Goal: Information Seeking & Learning: Find specific page/section

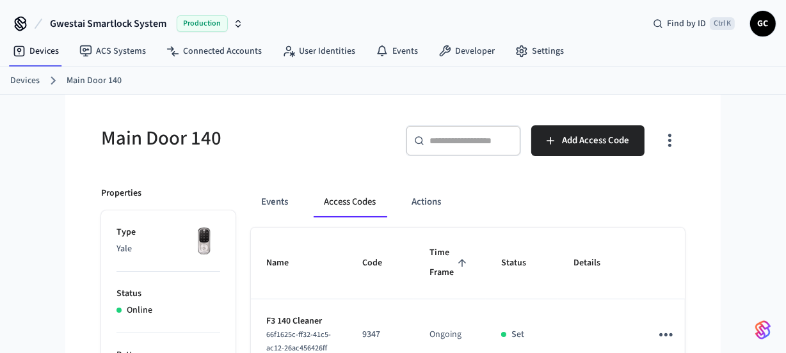
click at [26, 82] on link "Devices" at bounding box center [24, 80] width 29 height 13
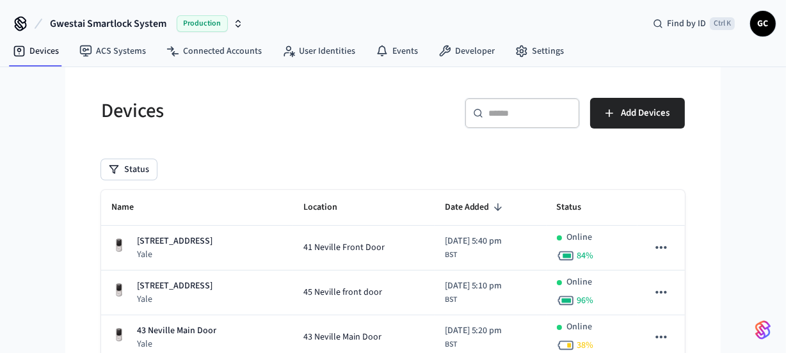
click at [508, 108] on input "text" at bounding box center [530, 113] width 83 height 13
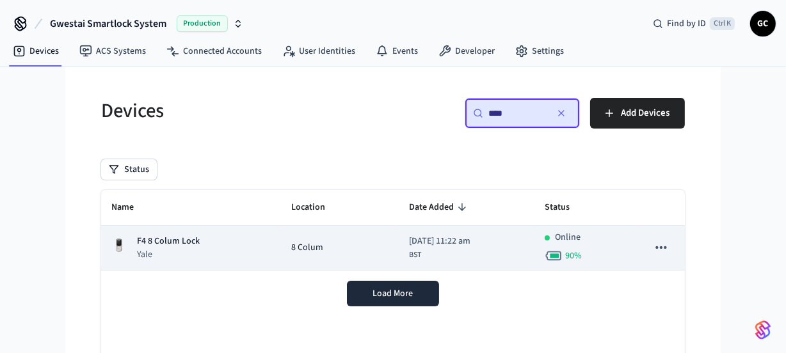
type input "****"
click at [165, 232] on td "F4 8 Colum Lock Yale" at bounding box center [191, 248] width 181 height 45
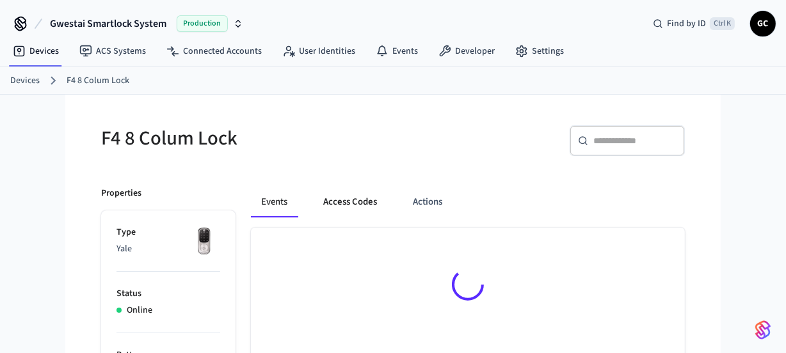
click at [353, 205] on button "Access Codes" at bounding box center [350, 202] width 74 height 31
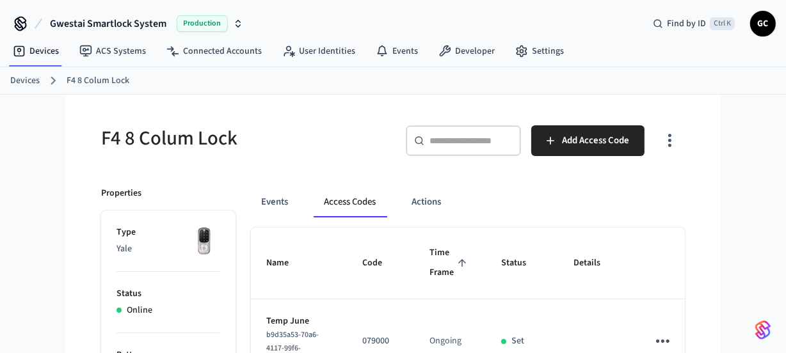
click at [12, 76] on link "Devices" at bounding box center [24, 80] width 29 height 13
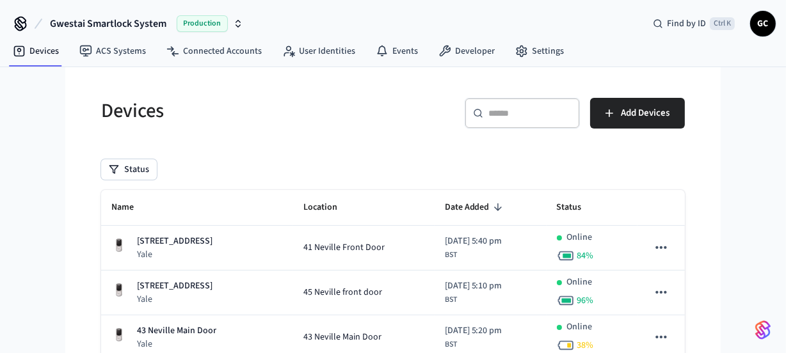
click at [507, 115] on input "text" at bounding box center [530, 113] width 83 height 13
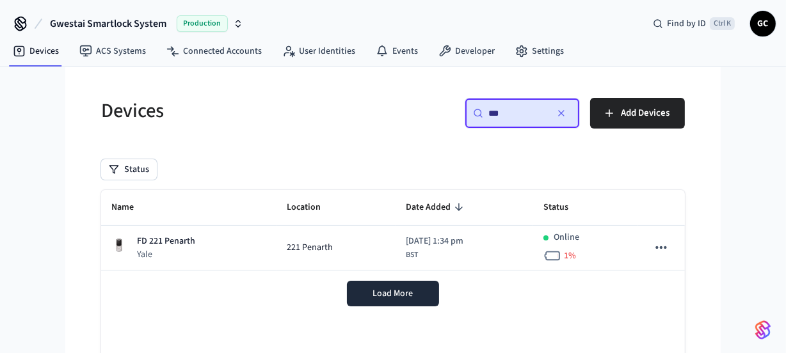
type input "**"
click at [212, 241] on div "FD 221 Penarth Yale" at bounding box center [188, 248] width 155 height 26
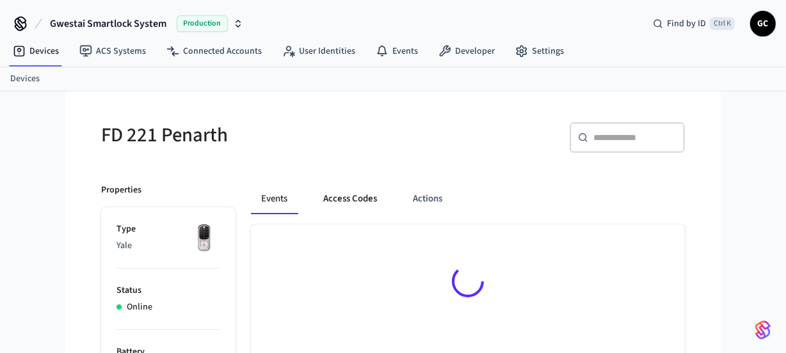
click at [347, 202] on button "Access Codes" at bounding box center [350, 199] width 74 height 31
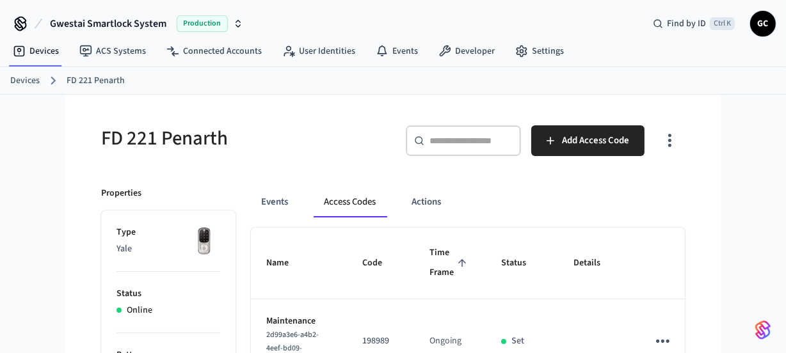
click at [13, 81] on link "Devices" at bounding box center [24, 80] width 29 height 13
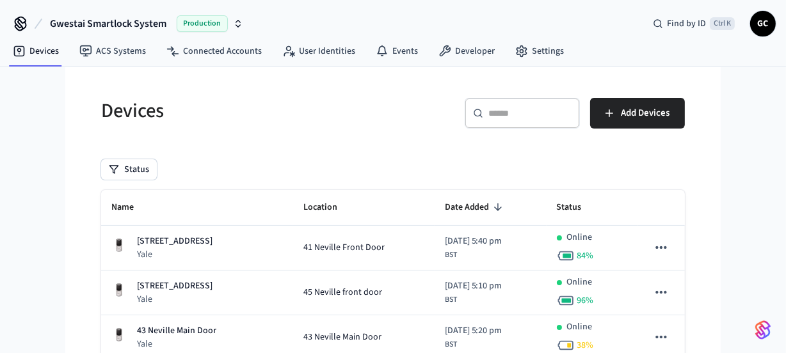
click at [505, 115] on input "text" at bounding box center [530, 113] width 83 height 13
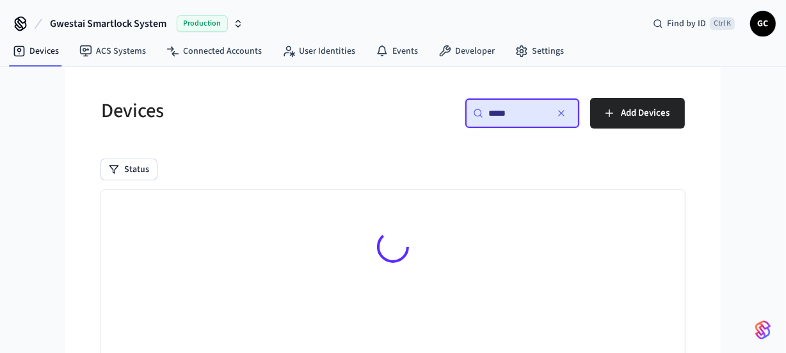
type input "*****"
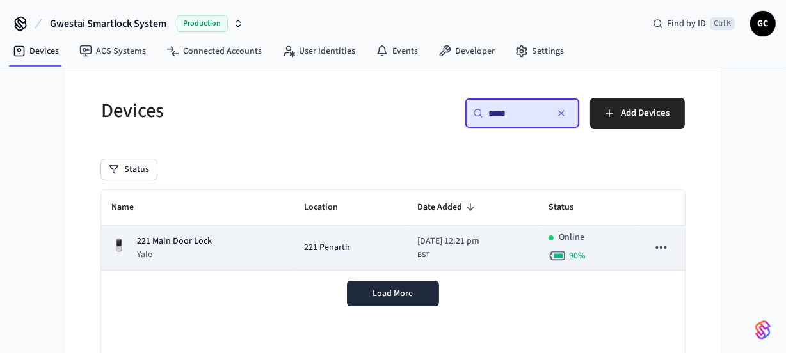
click at [198, 239] on p "221 Main Door Lock" at bounding box center [174, 241] width 75 height 13
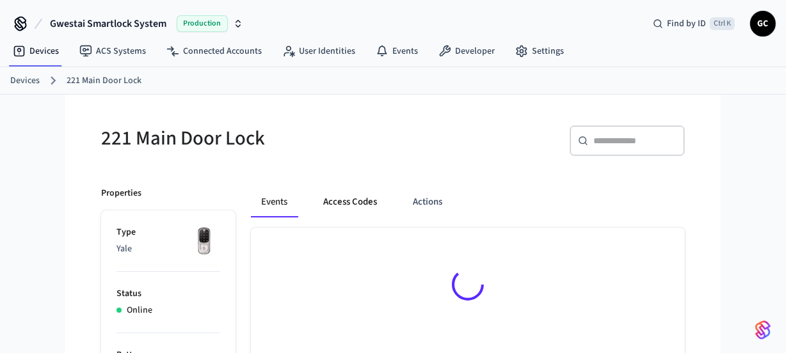
click at [349, 200] on button "Access Codes" at bounding box center [350, 202] width 74 height 31
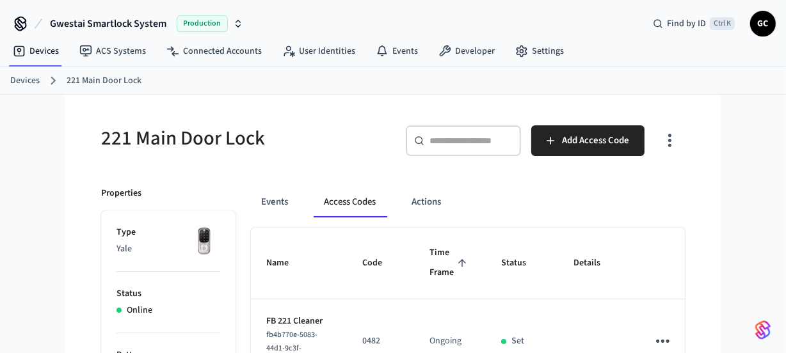
click at [26, 83] on link "Devices" at bounding box center [24, 80] width 29 height 13
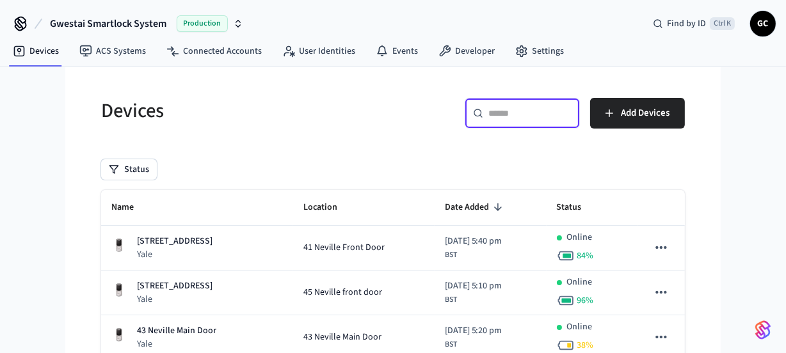
click at [501, 119] on input "text" at bounding box center [530, 113] width 83 height 13
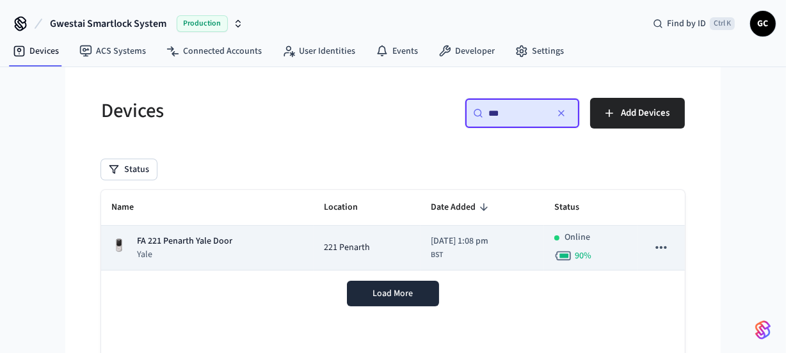
type input "**"
click at [250, 238] on div "FA 221 Penarth Yale Door Yale" at bounding box center [207, 248] width 192 height 26
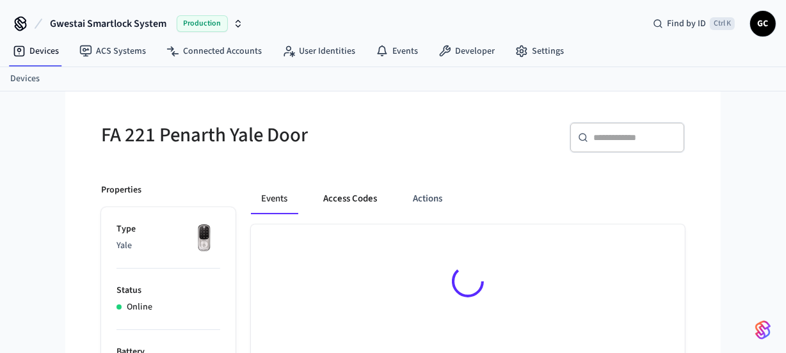
click at [346, 193] on button "Access Codes" at bounding box center [350, 199] width 74 height 31
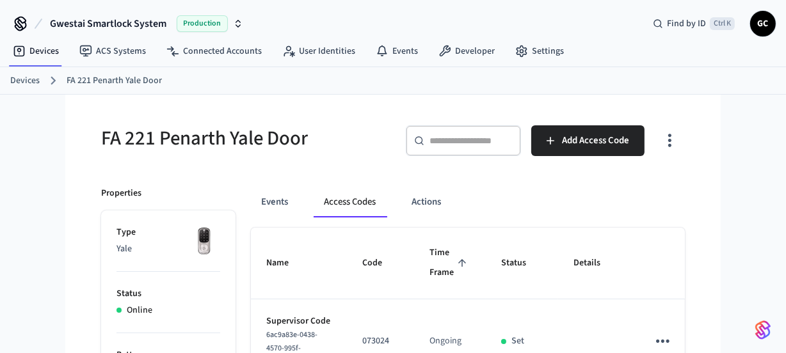
click at [31, 79] on link "Devices" at bounding box center [24, 80] width 29 height 13
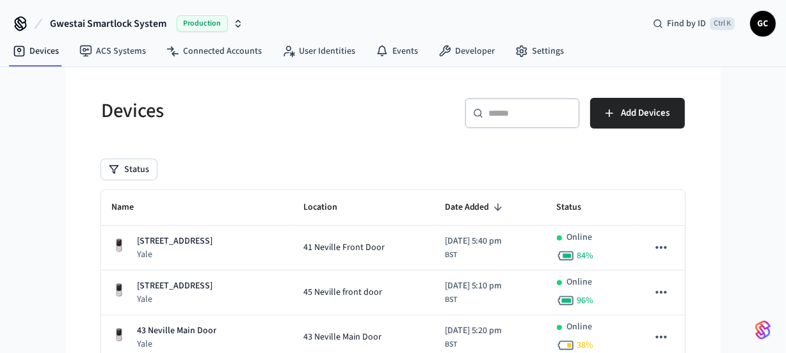
click at [538, 120] on div "​ ​" at bounding box center [522, 113] width 115 height 31
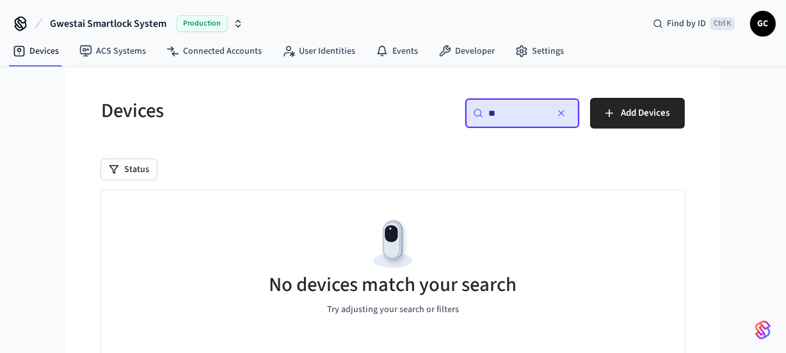
type input "*"
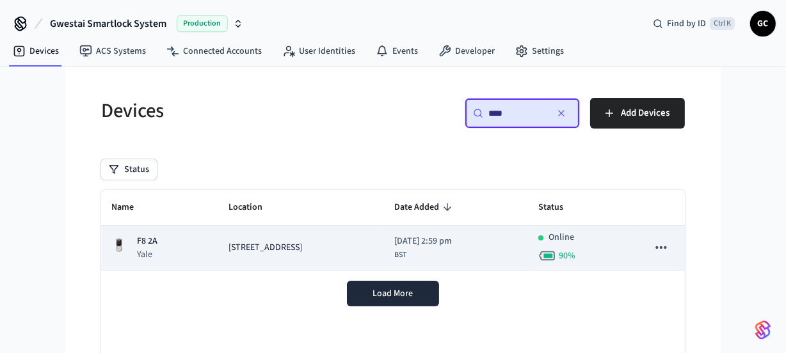
type input "****"
click at [184, 239] on div "F8 2A Yale" at bounding box center [159, 248] width 97 height 26
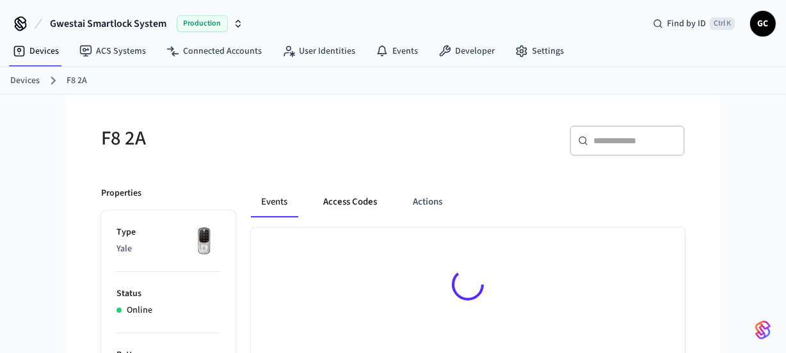
click at [358, 192] on button "Access Codes" at bounding box center [350, 202] width 74 height 31
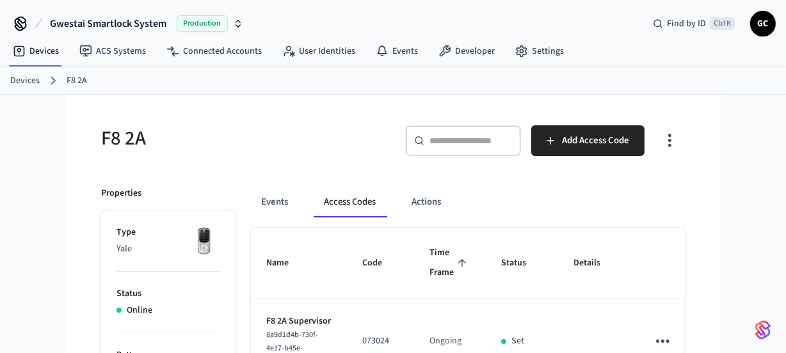
click at [28, 80] on link "Devices" at bounding box center [24, 80] width 29 height 13
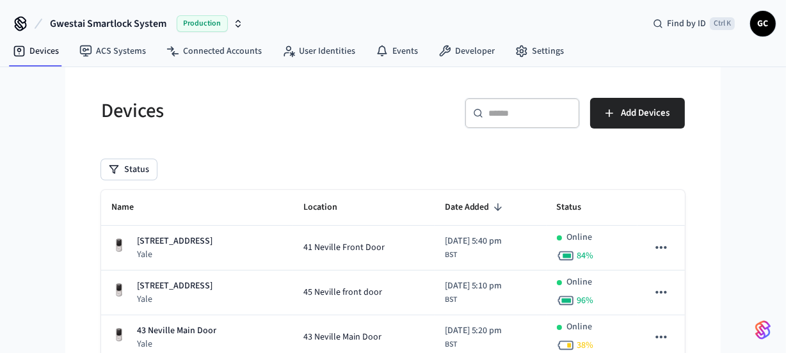
click at [496, 120] on div "​ ​" at bounding box center [522, 113] width 115 height 31
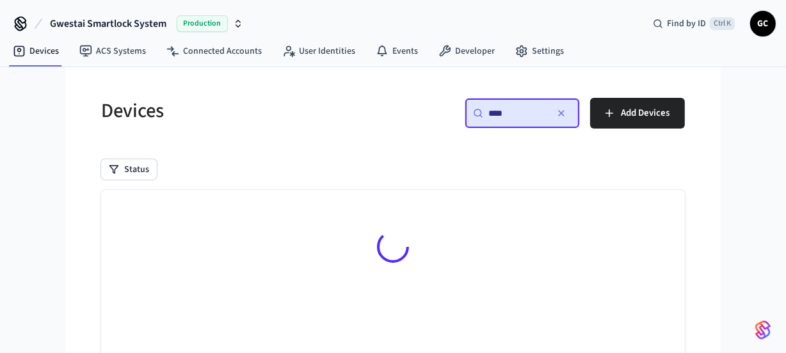
type input "****"
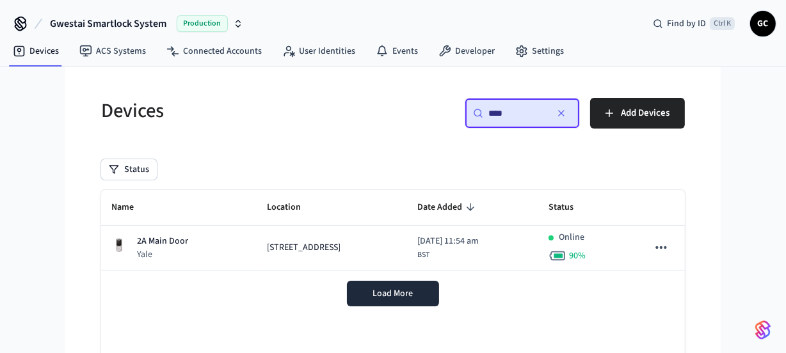
click at [243, 240] on td "2A Main Door Yale" at bounding box center [179, 248] width 156 height 45
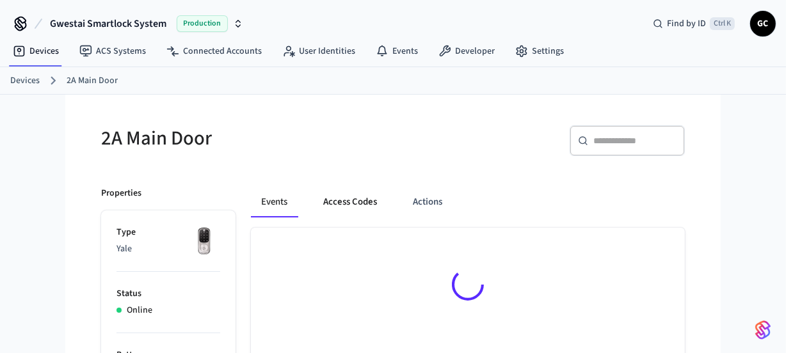
click at [352, 205] on button "Access Codes" at bounding box center [350, 202] width 74 height 31
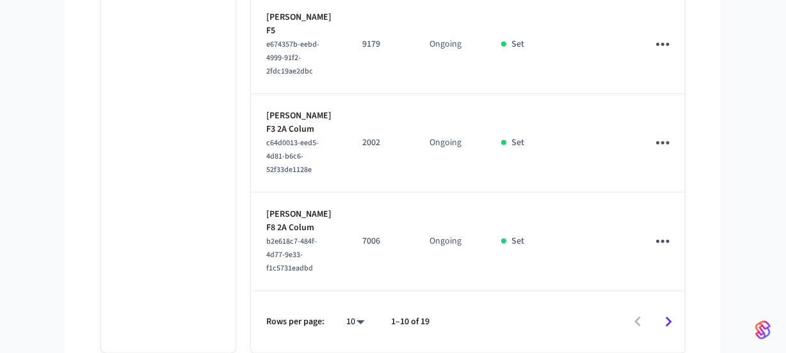
scroll to position [1177, 0]
